Goal: Transaction & Acquisition: Subscribe to service/newsletter

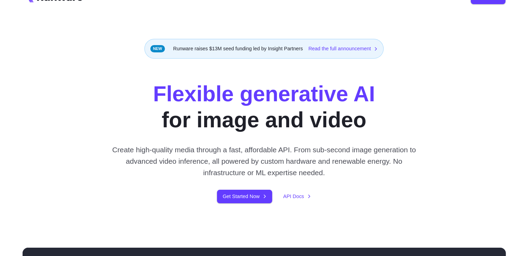
scroll to position [69, 0]
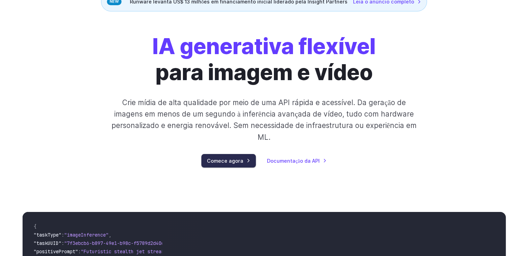
click at [241, 163] on font "Comece agora" at bounding box center [225, 161] width 36 height 6
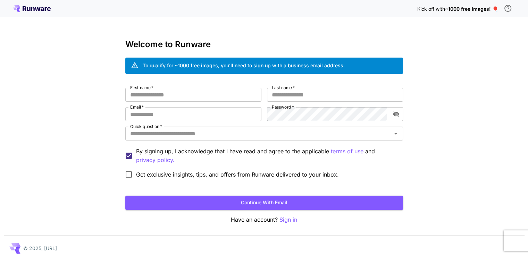
drag, startPoint x: 239, startPoint y: 159, endPoint x: 458, endPoint y: 143, distance: 219.7
click at [458, 143] on div "Kick off with ~1000 free images! 🎈 Welcome to Runware To qualify for ~1000 free…" at bounding box center [264, 131] width 528 height 262
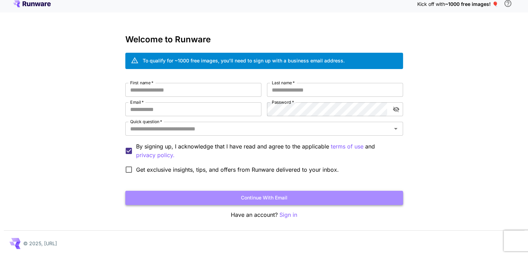
click at [306, 195] on button "Continue with email" at bounding box center [264, 198] width 278 height 14
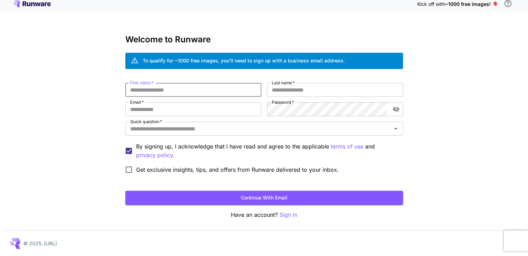
click at [215, 95] on input "First name   *" at bounding box center [193, 90] width 136 height 14
click at [212, 90] on input "First name   *" at bounding box center [193, 90] width 136 height 14
click at [211, 90] on input "First name   *" at bounding box center [193, 90] width 136 height 14
drag, startPoint x: 210, startPoint y: 90, endPoint x: 204, endPoint y: 87, distance: 7.0
click at [204, 87] on input "First name   *" at bounding box center [193, 90] width 136 height 14
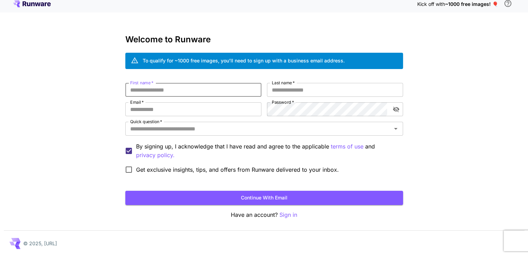
click at [204, 87] on input "First name   *" at bounding box center [193, 90] width 136 height 14
drag, startPoint x: 204, startPoint y: 87, endPoint x: 46, endPoint y: 101, distance: 158.4
click at [46, 101] on div "Kick off with ~1000 free images! 🎈 Welcome to Runware To qualify for ~1000 free…" at bounding box center [264, 126] width 528 height 262
